Goal: Task Accomplishment & Management: Use online tool/utility

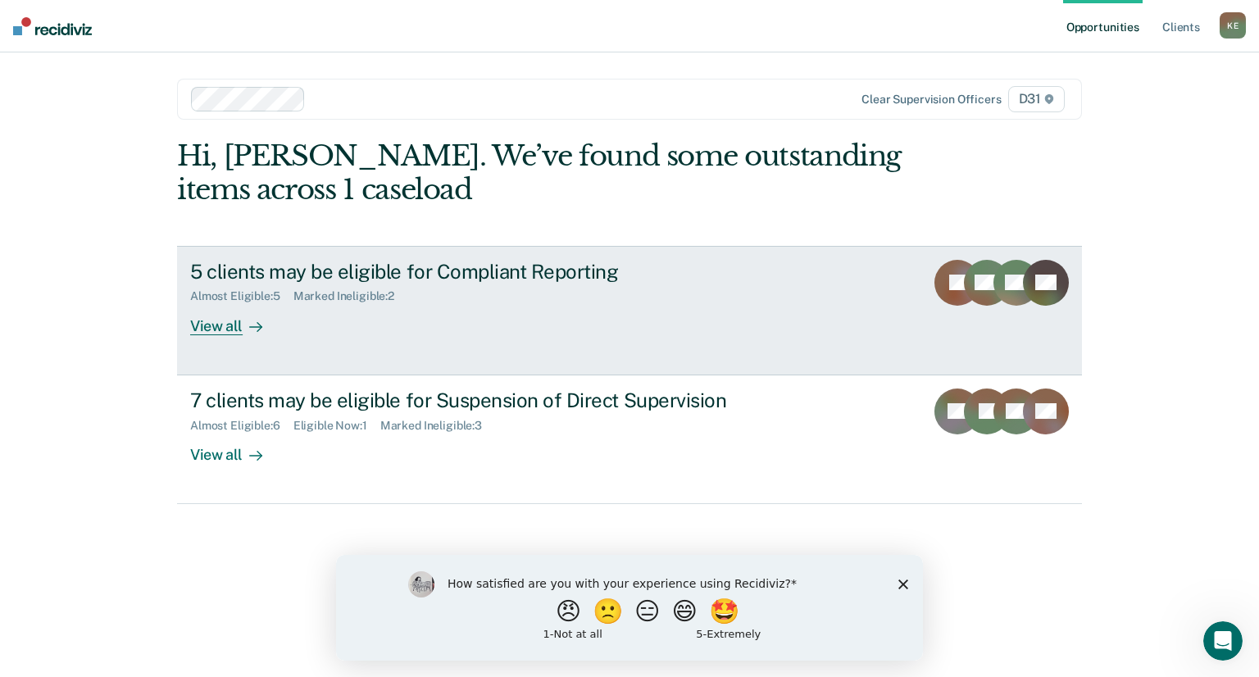
click at [224, 322] on div "View all" at bounding box center [236, 319] width 92 height 32
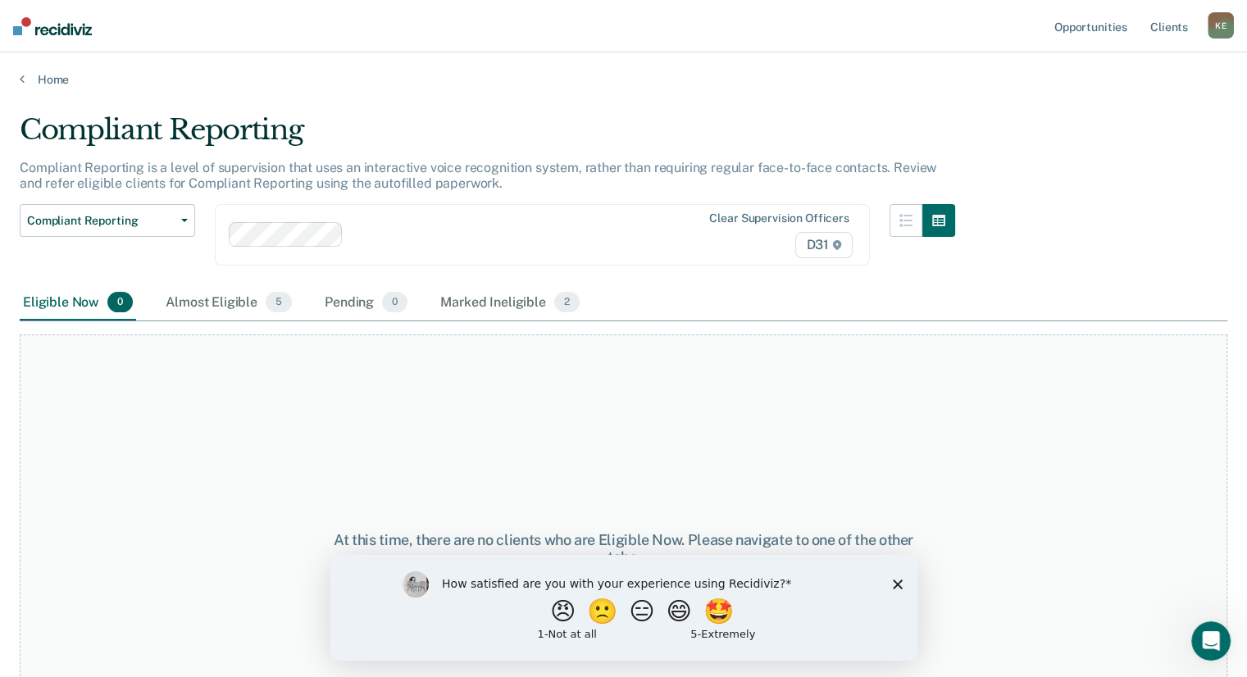
drag, startPoint x: 898, startPoint y: 585, endPoint x: 1095, endPoint y: 1112, distance: 562.1
click at [898, 585] on polygon "Close survey" at bounding box center [897, 584] width 10 height 10
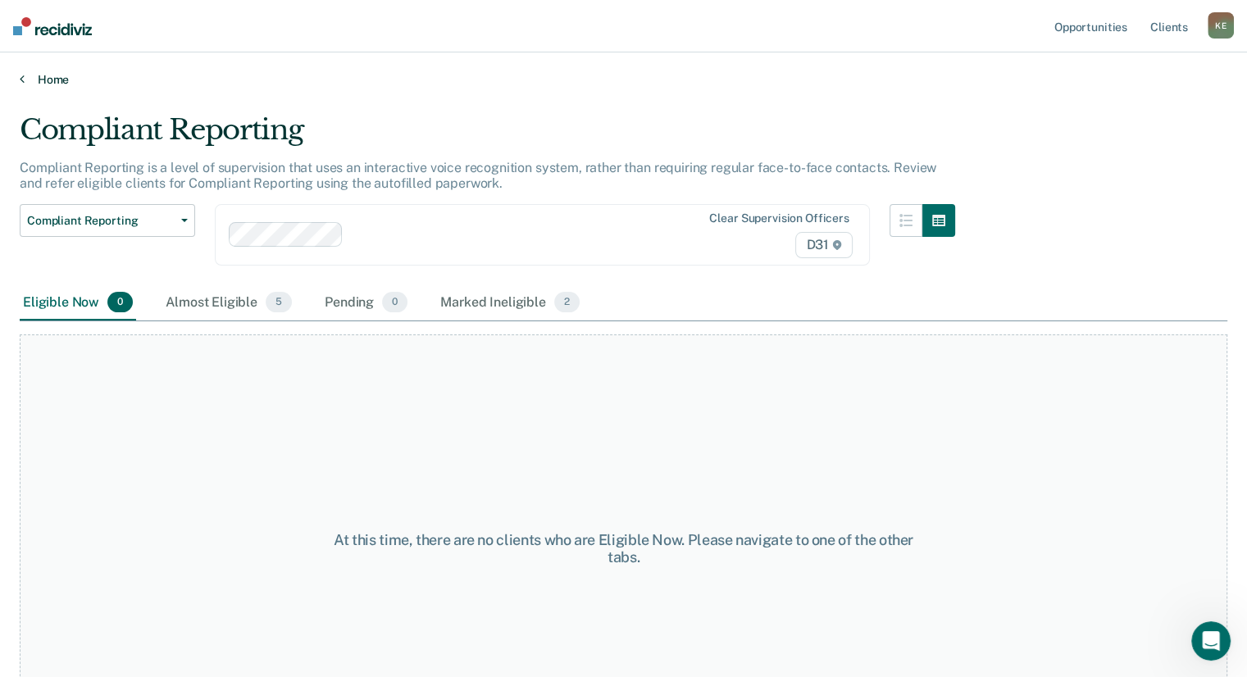
click at [25, 80] on link "Home" at bounding box center [624, 79] width 1208 height 15
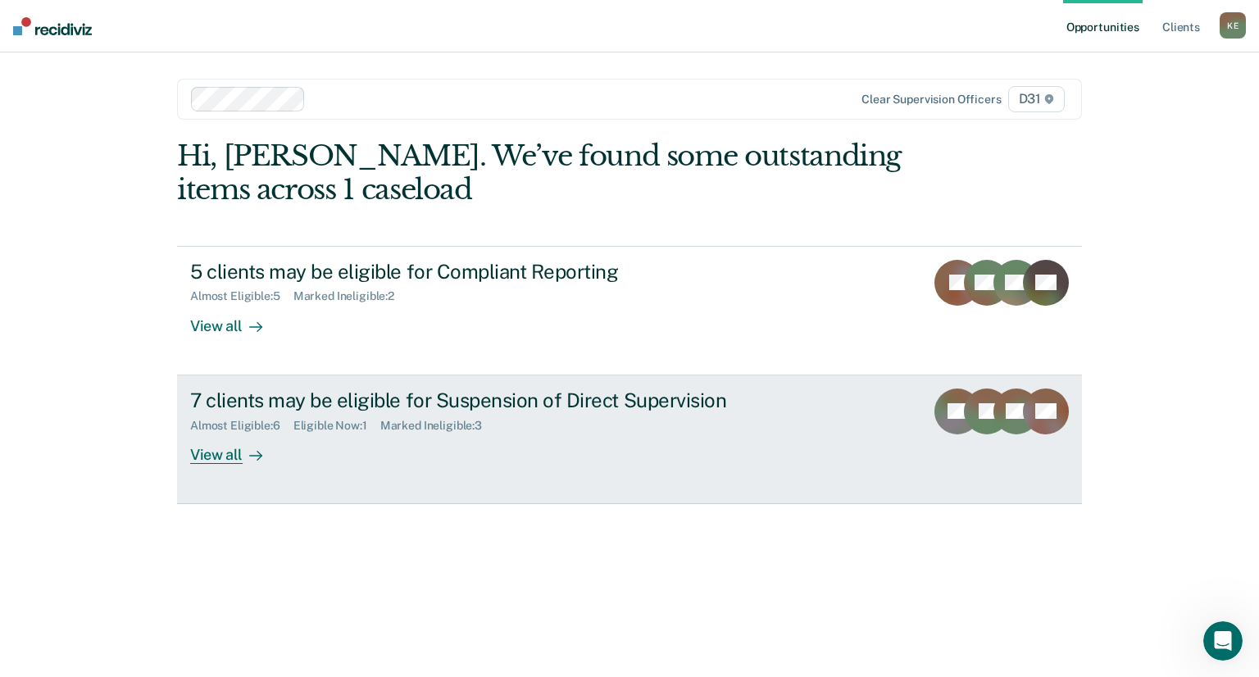
click at [244, 462] on div at bounding box center [253, 454] width 20 height 19
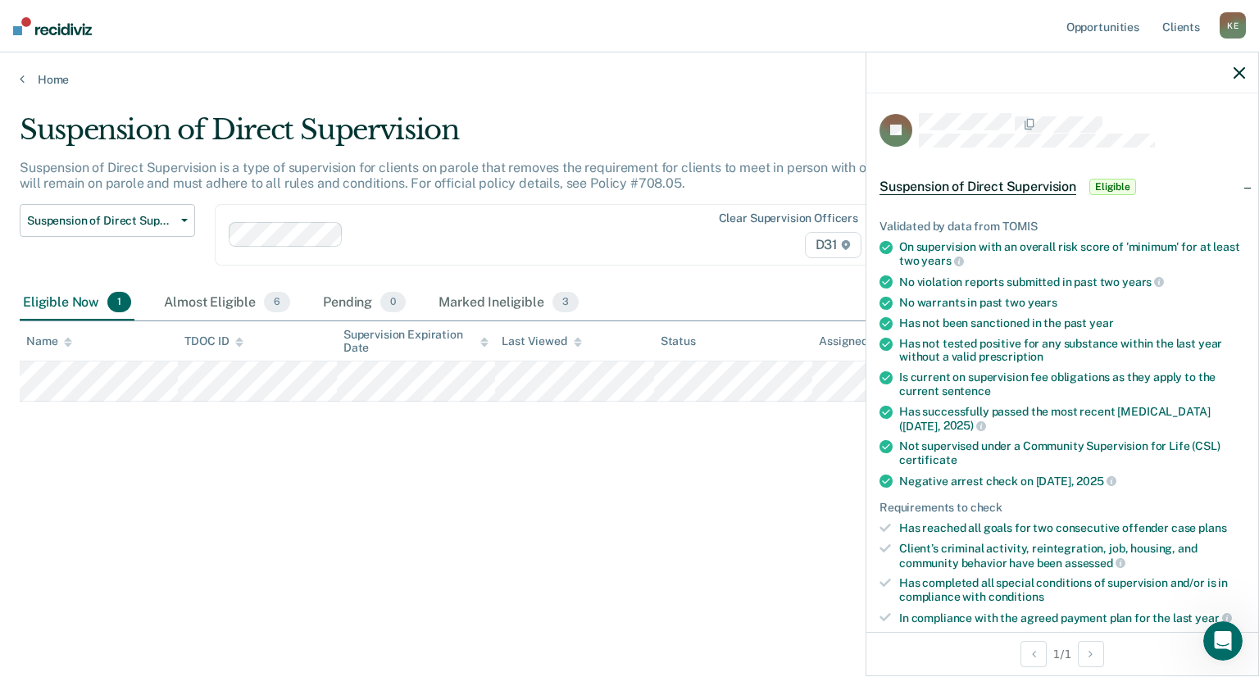
scroll to position [410, 0]
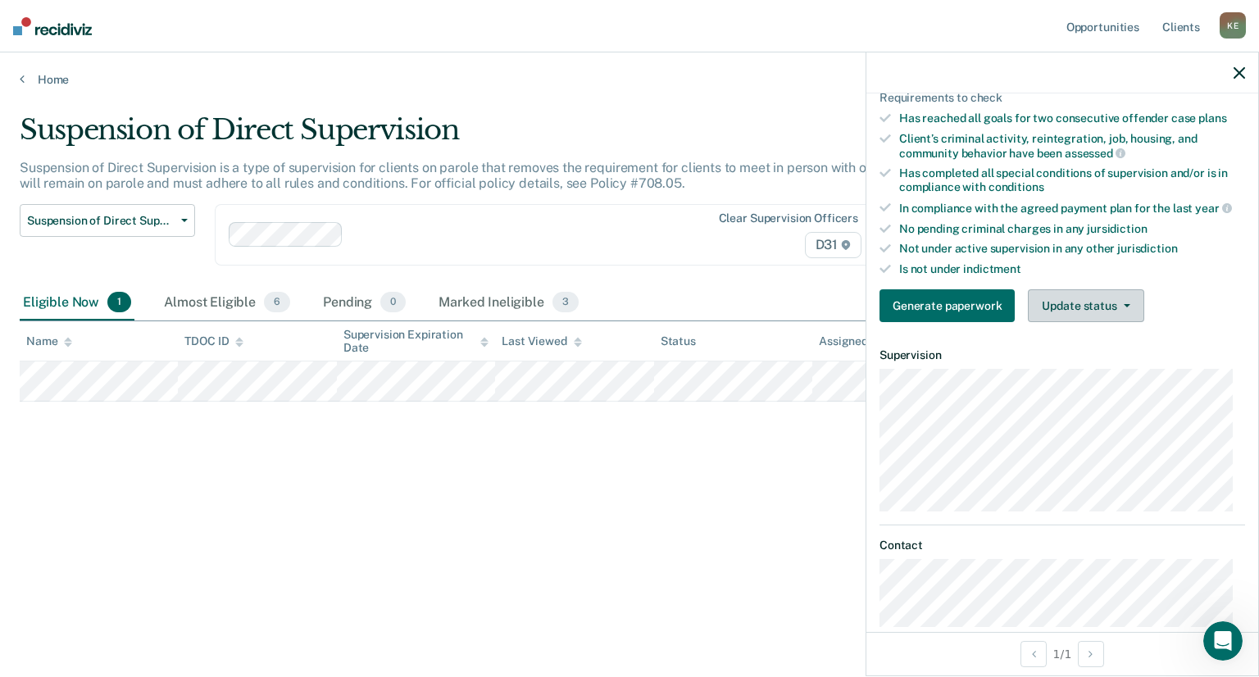
click at [1114, 306] on button "Update status" at bounding box center [1086, 305] width 116 height 33
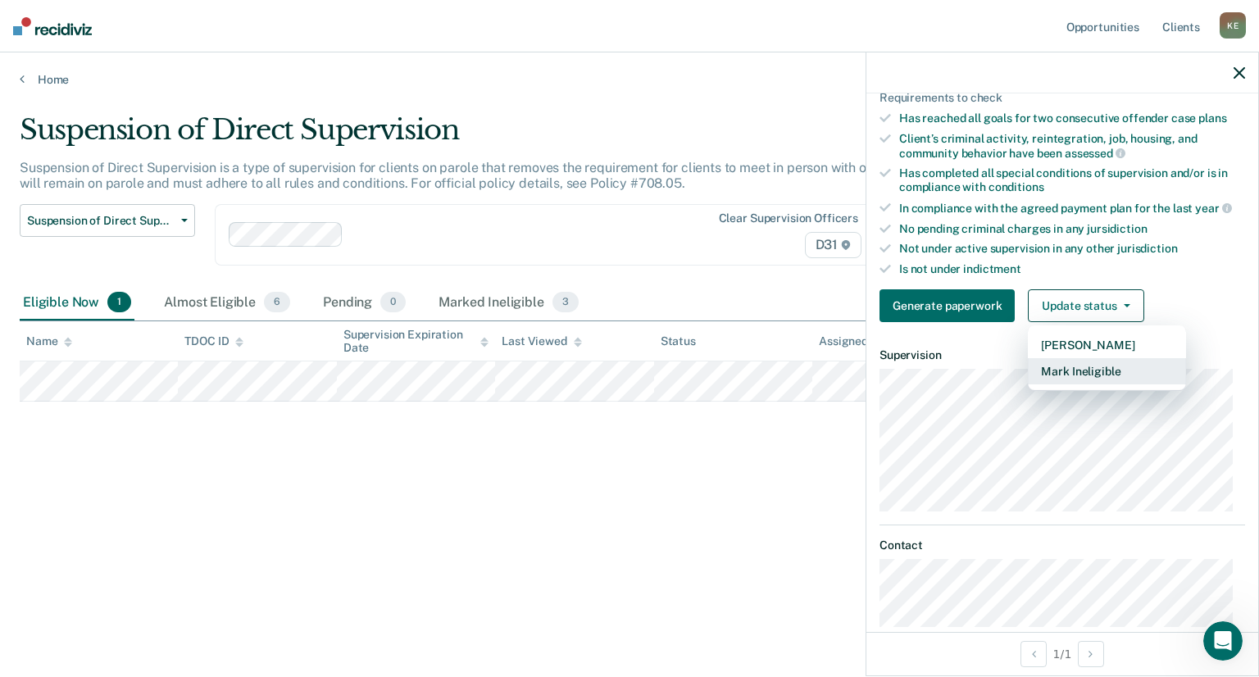
click at [1108, 375] on button "Mark Ineligible" at bounding box center [1107, 371] width 158 height 26
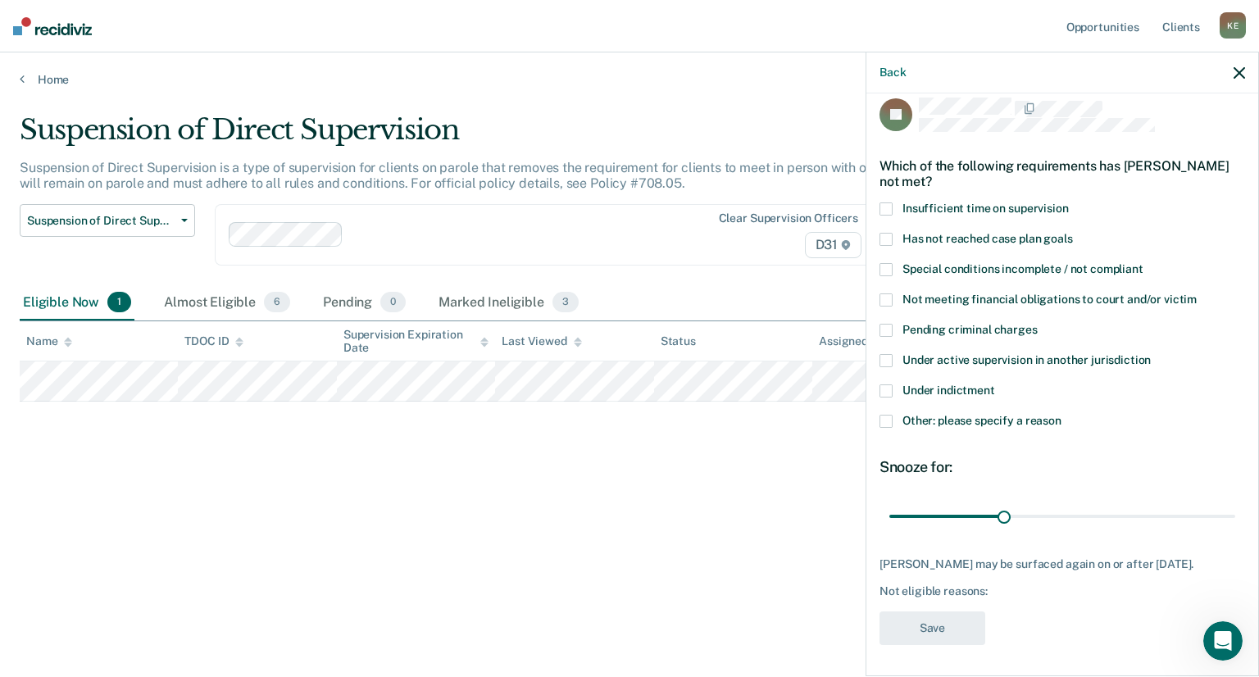
click at [890, 421] on span at bounding box center [886, 421] width 13 height 13
click at [1062, 415] on input "Other: please specify a reason" at bounding box center [1062, 415] width 0 height 0
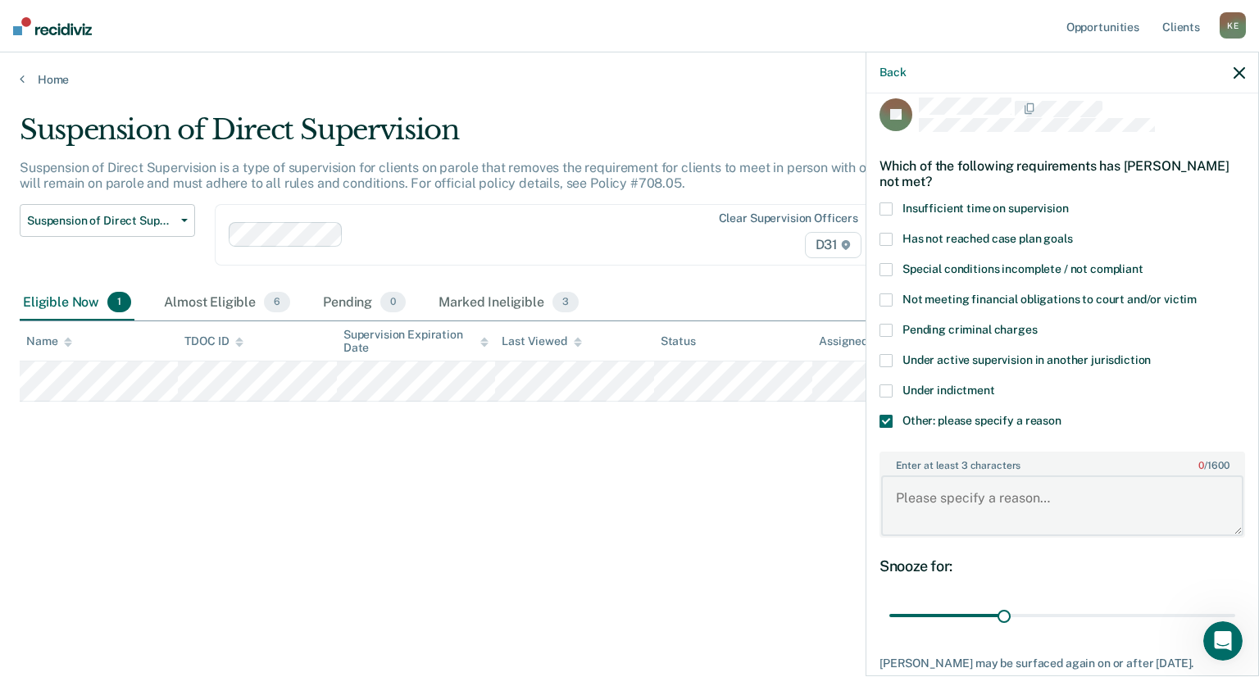
click at [989, 490] on textarea "Enter at least 3 characters 0 / 1600" at bounding box center [1062, 505] width 362 height 61
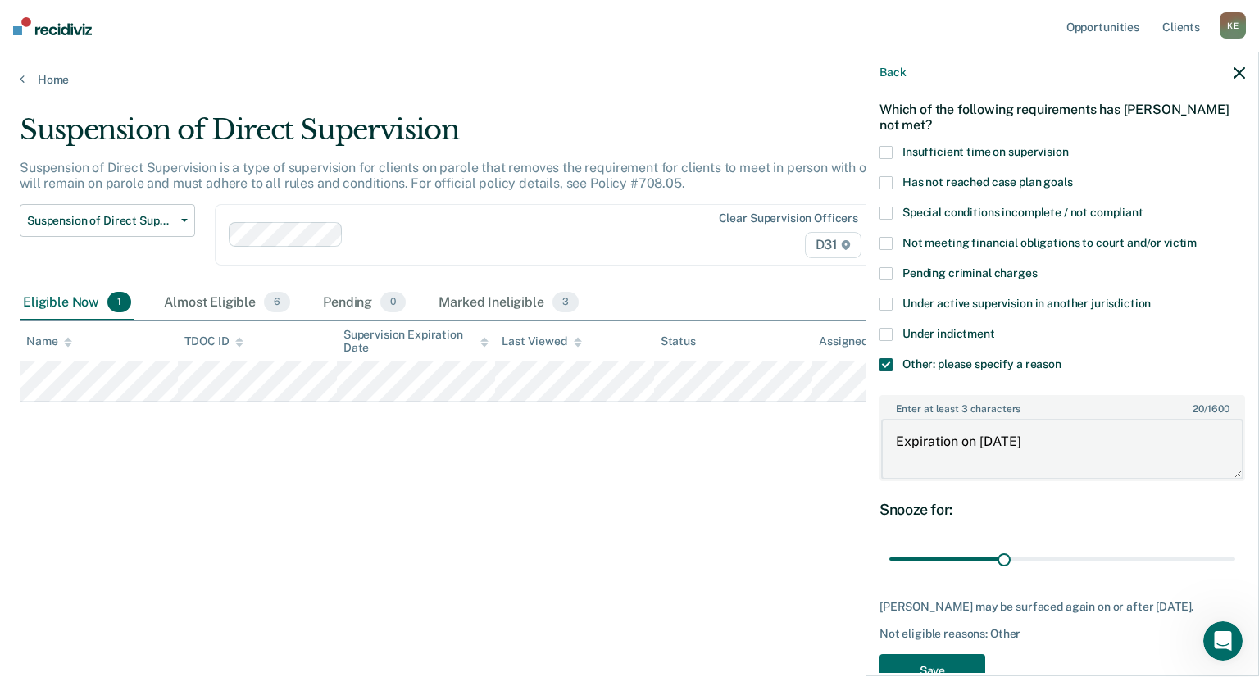
scroll to position [113, 0]
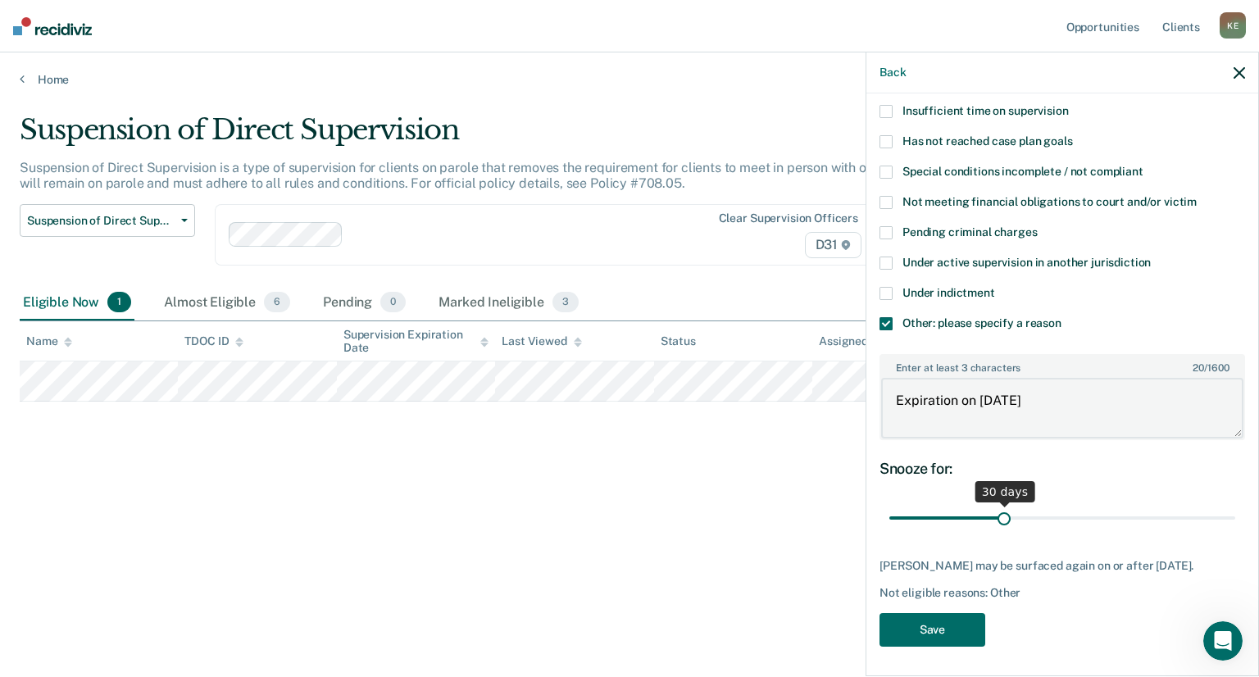
type textarea "Expiration on 3/7/26"
drag, startPoint x: 998, startPoint y: 516, endPoint x: 1299, endPoint y: 515, distance: 300.9
type input "90"
click at [1235, 515] on input "range" at bounding box center [1062, 518] width 346 height 29
click at [946, 631] on button "Save" at bounding box center [933, 630] width 106 height 34
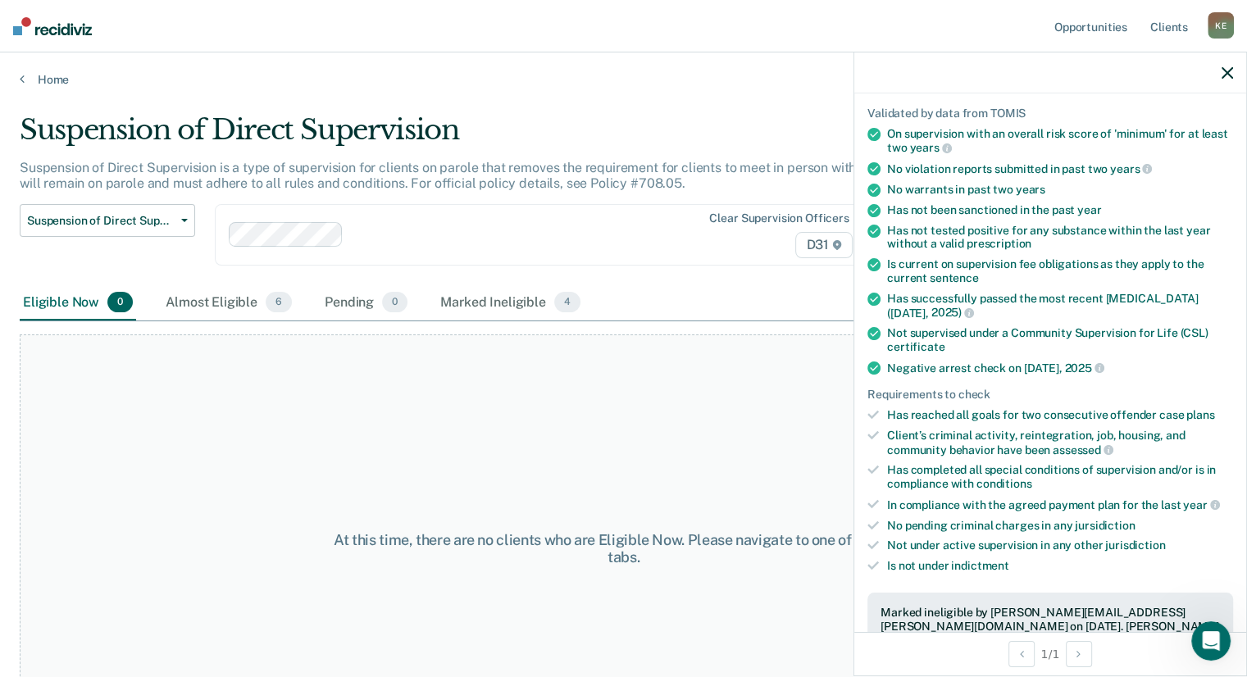
drag, startPoint x: 1228, startPoint y: 67, endPoint x: 1220, endPoint y: 76, distance: 12.2
click at [1229, 67] on icon "button" at bounding box center [1226, 72] width 11 height 11
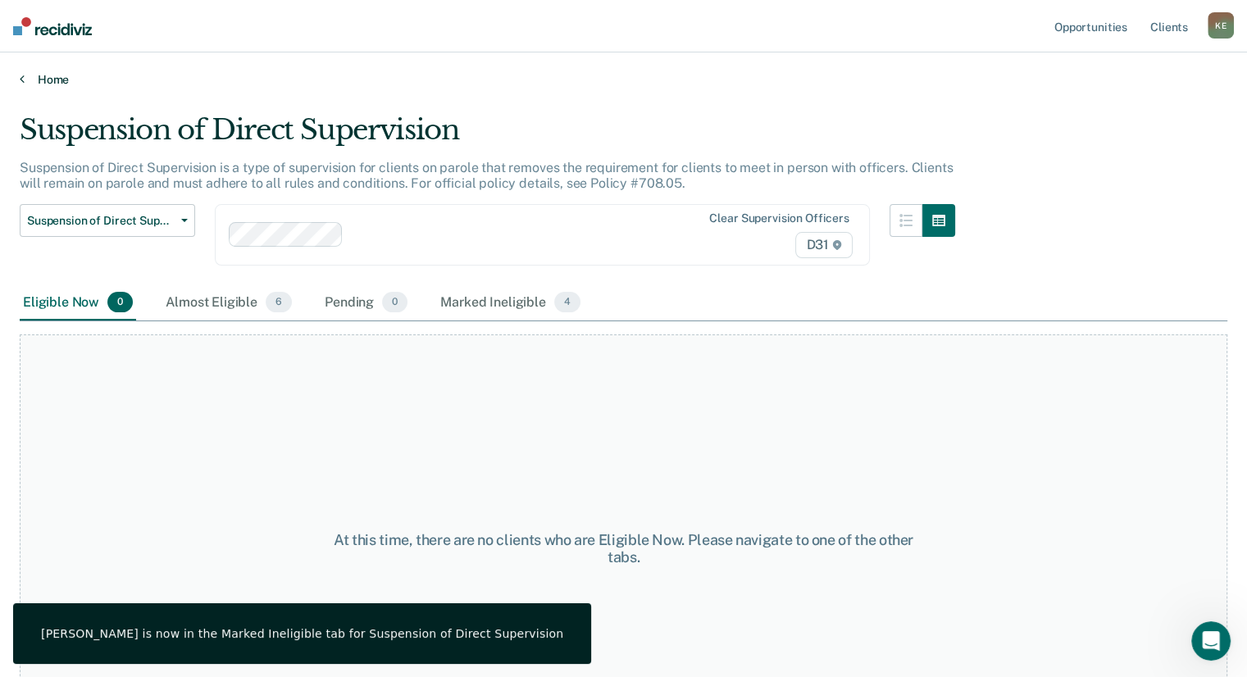
click at [43, 78] on link "Home" at bounding box center [624, 79] width 1208 height 15
